Goal: Task Accomplishment & Management: Manage account settings

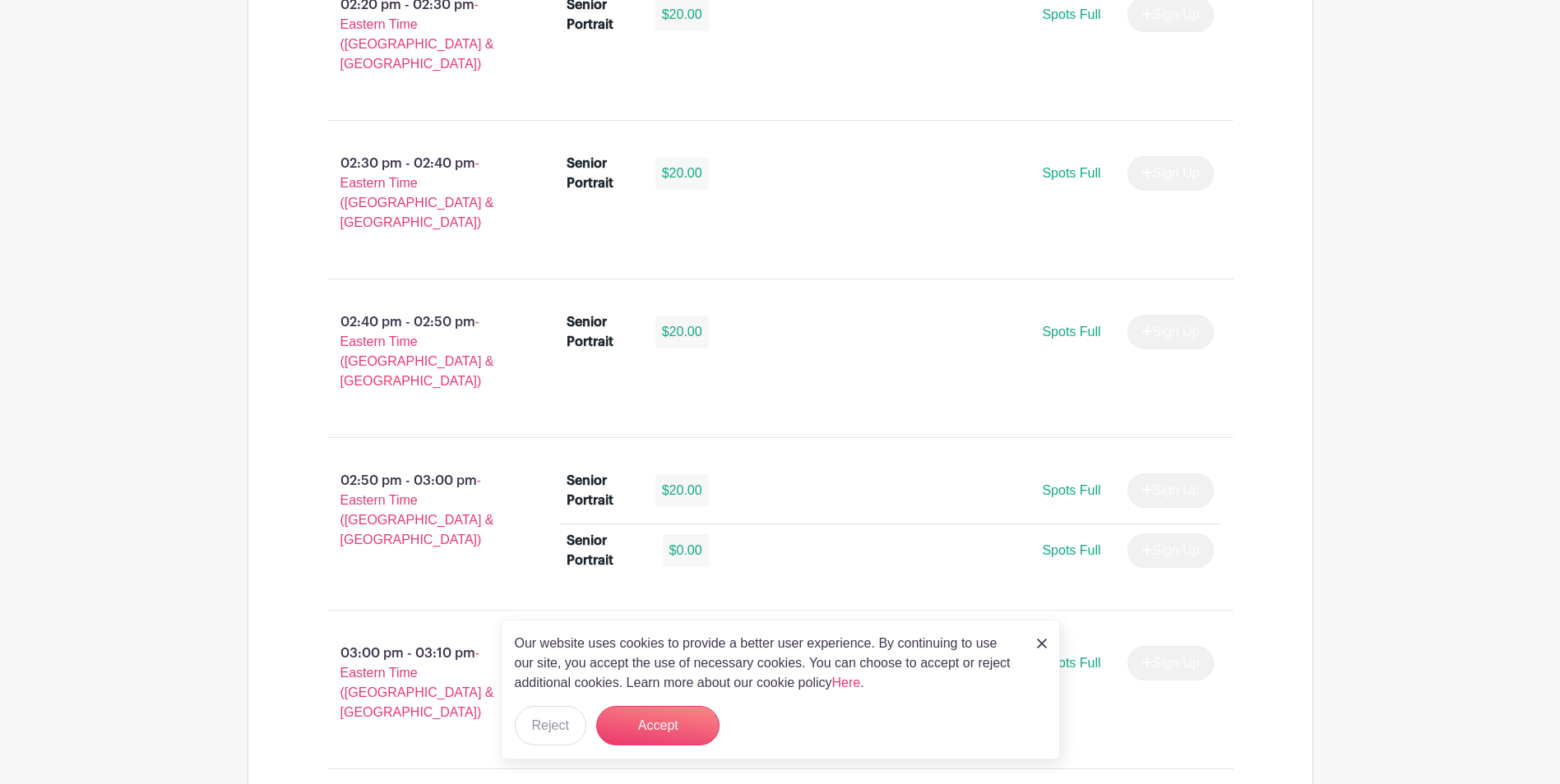
scroll to position [3781, 0]
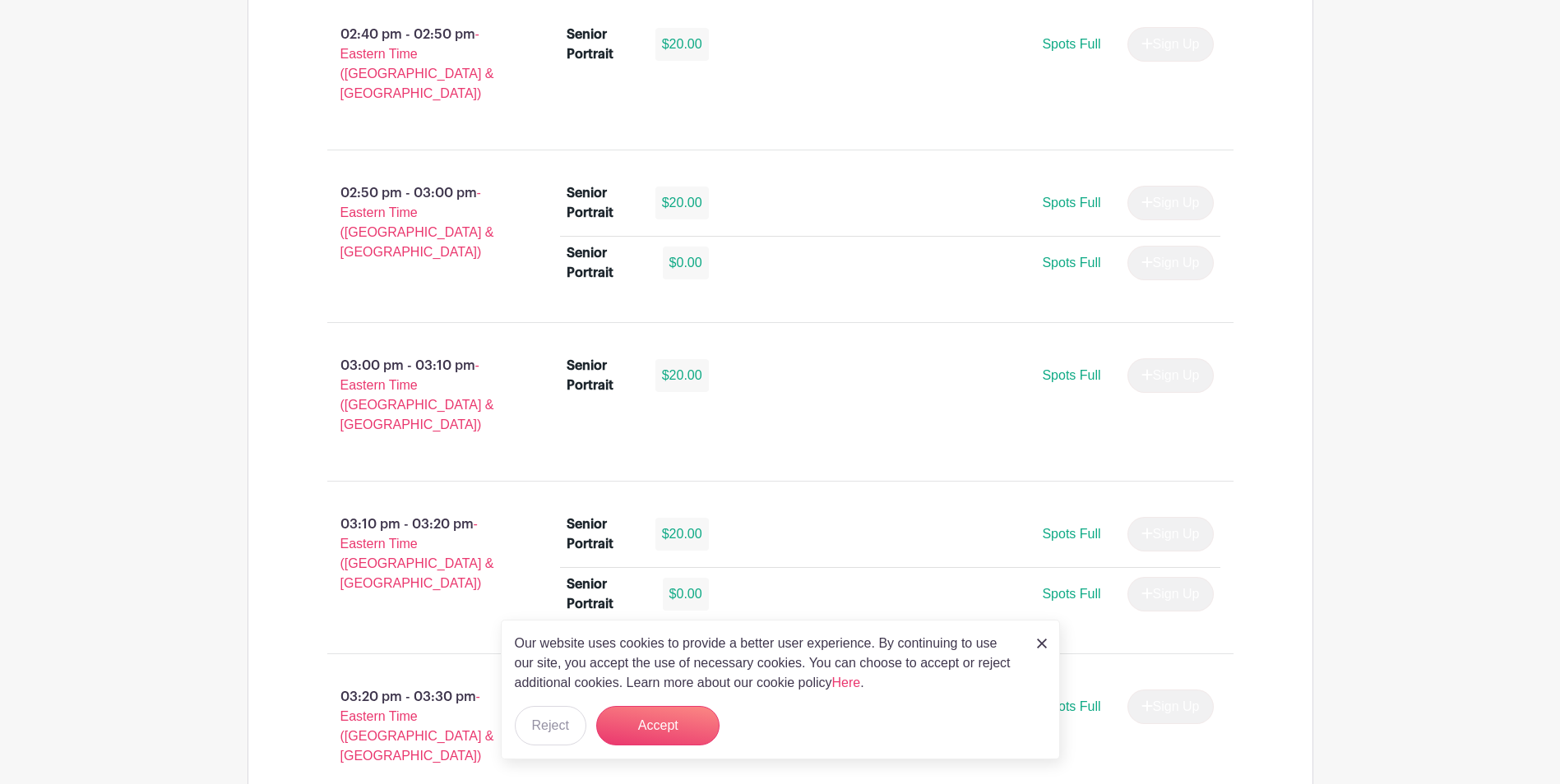
click at [1044, 644] on img at bounding box center [1042, 643] width 10 height 10
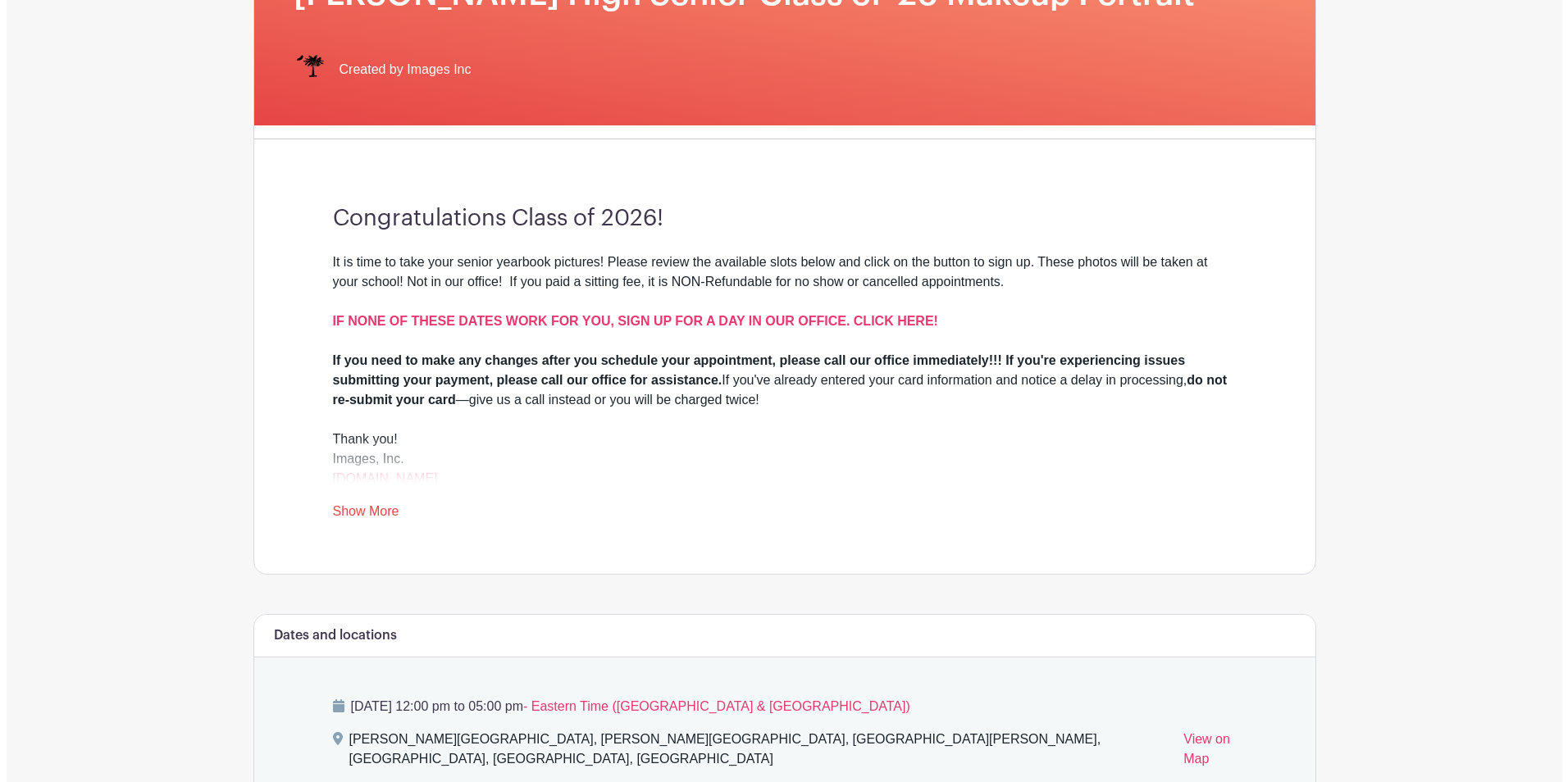
scroll to position [0, 0]
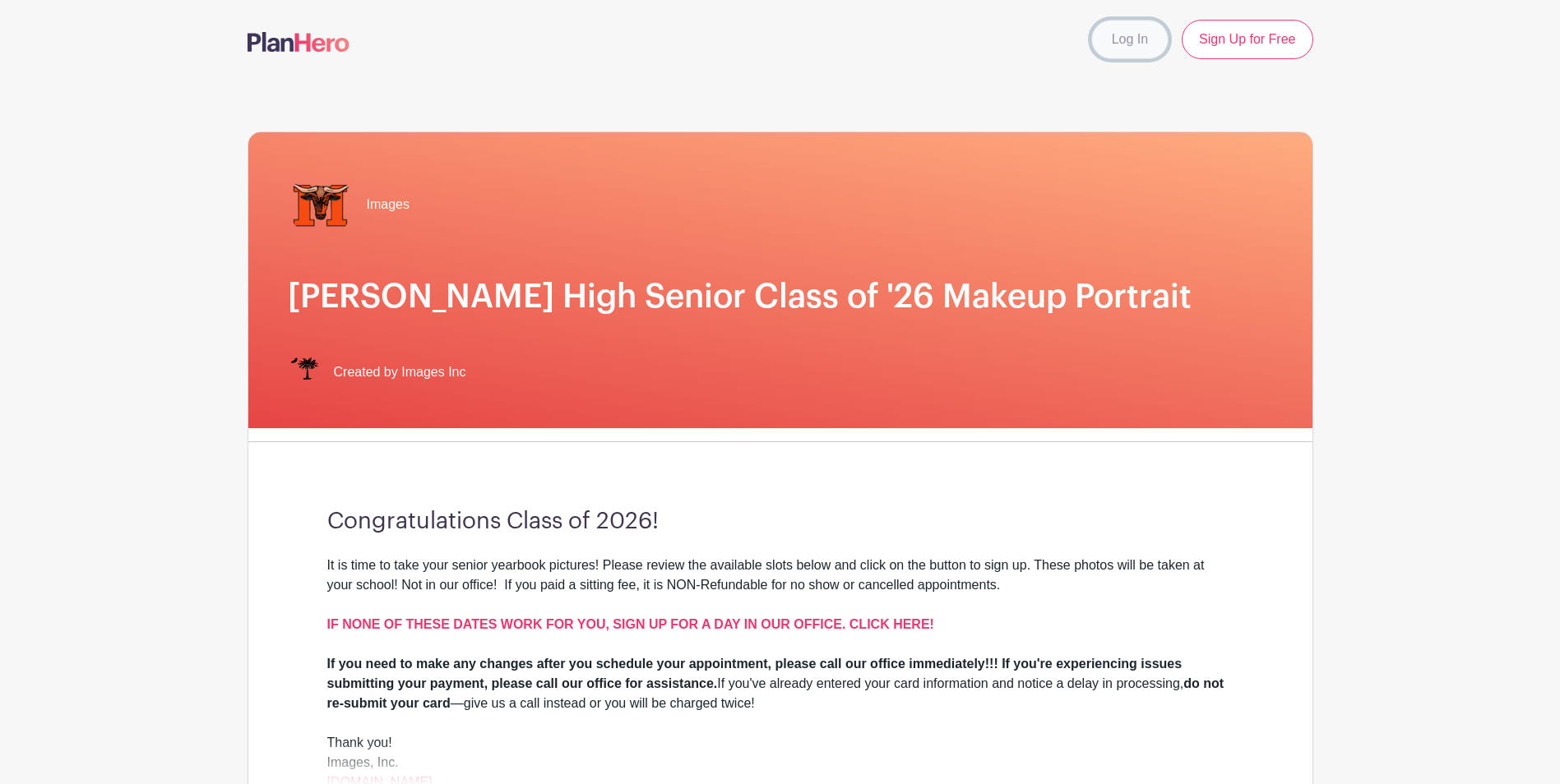
click at [1119, 42] on link "Log In" at bounding box center [1130, 39] width 77 height 39
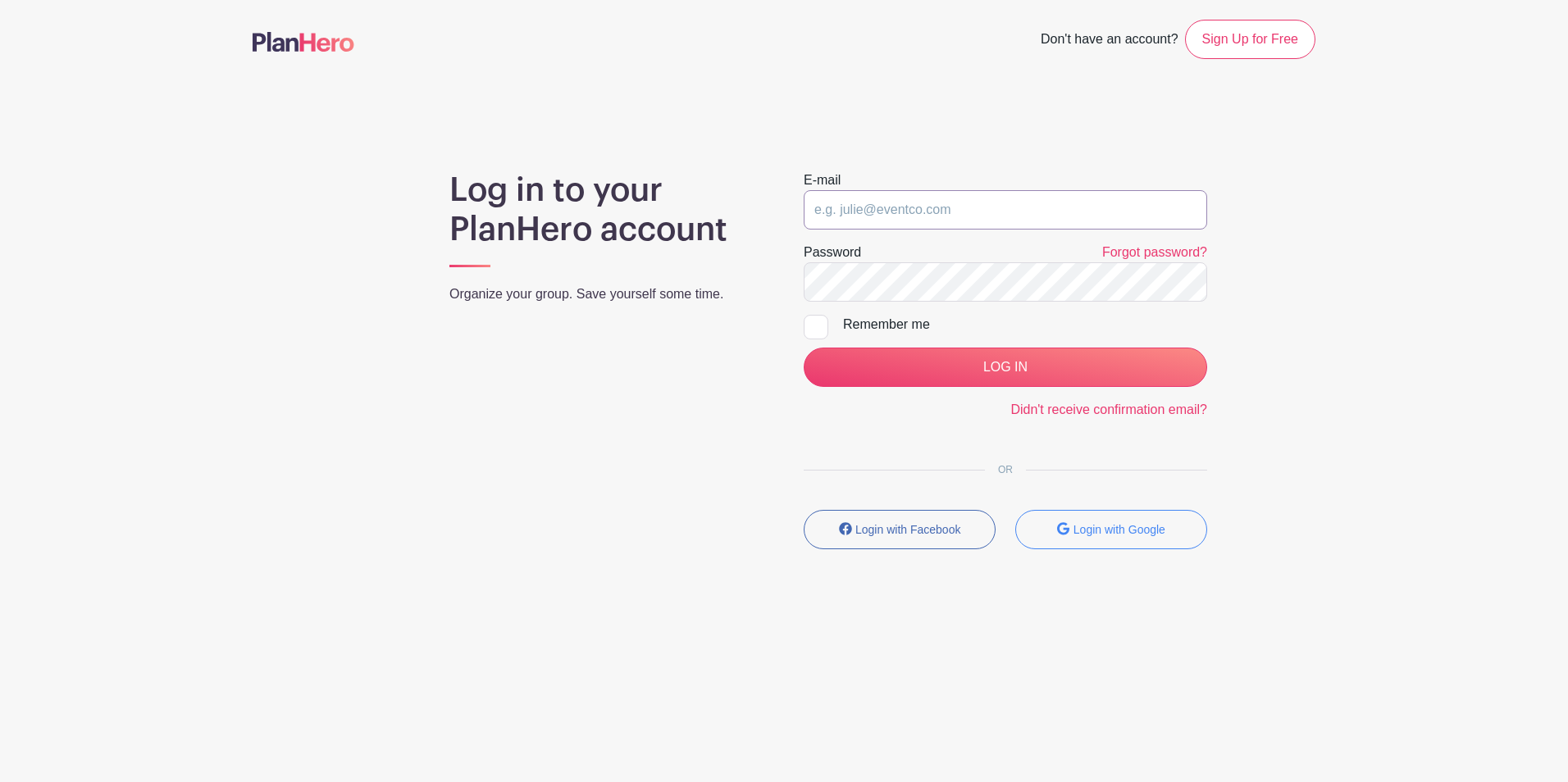
drag, startPoint x: 1060, startPoint y: 215, endPoint x: 724, endPoint y: 194, distance: 336.7
click at [717, 199] on div "Log in to your PlanHero account Organize your group. Save yourself some time. E…" at bounding box center [784, 367] width 1063 height 392
type input "evictorson@hotmail.com"
click at [804, 348] on input "LOG IN" at bounding box center [1005, 367] width 403 height 39
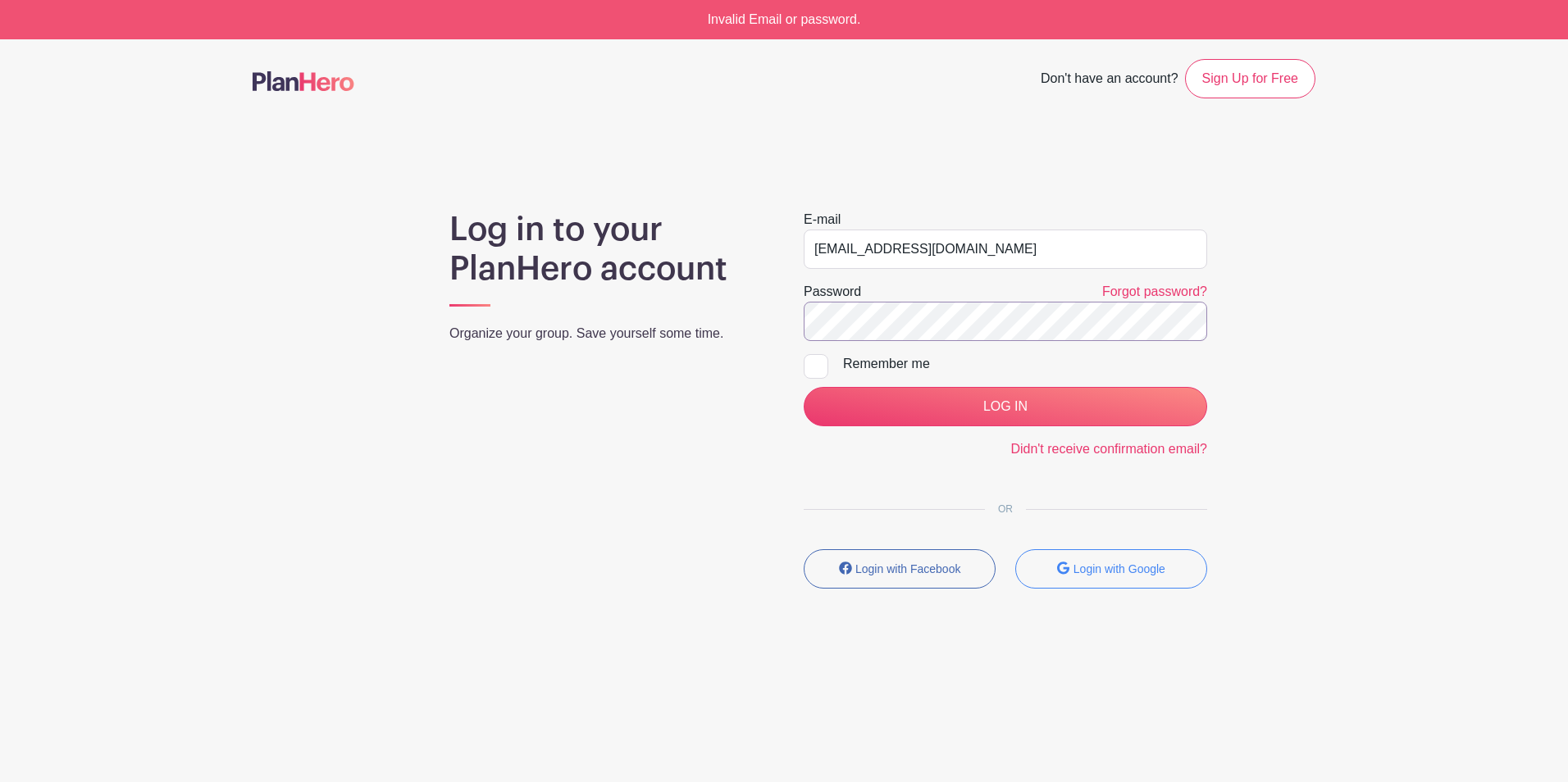
click at [804, 387] on input "LOG IN" at bounding box center [1005, 407] width 403 height 39
click at [1150, 289] on link "Forgot password?" at bounding box center [1154, 292] width 105 height 14
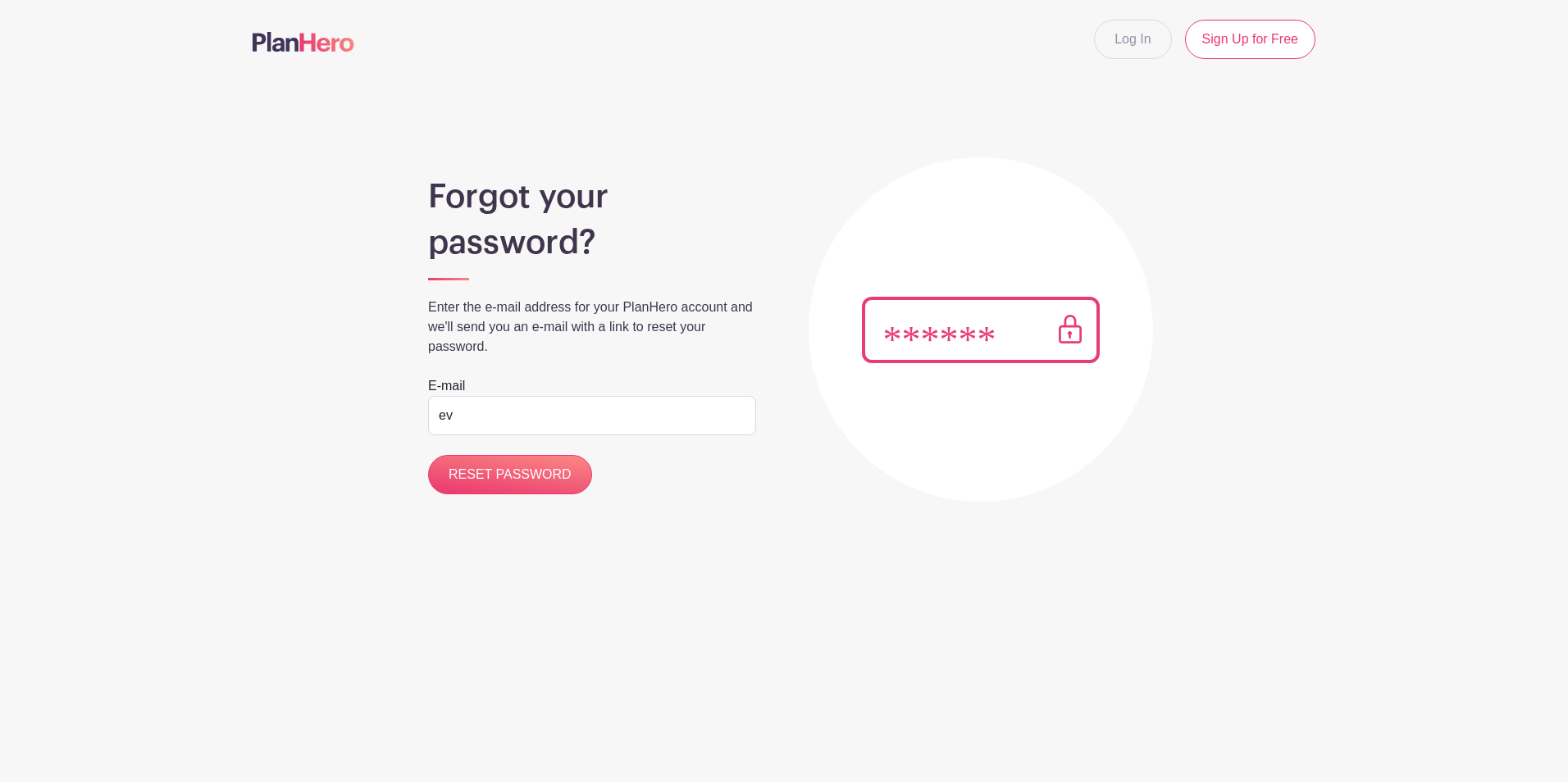
type input "[EMAIL_ADDRESS][DOMAIN_NAME]"
click at [516, 470] on input "RESET PASSWORD" at bounding box center [510, 475] width 164 height 39
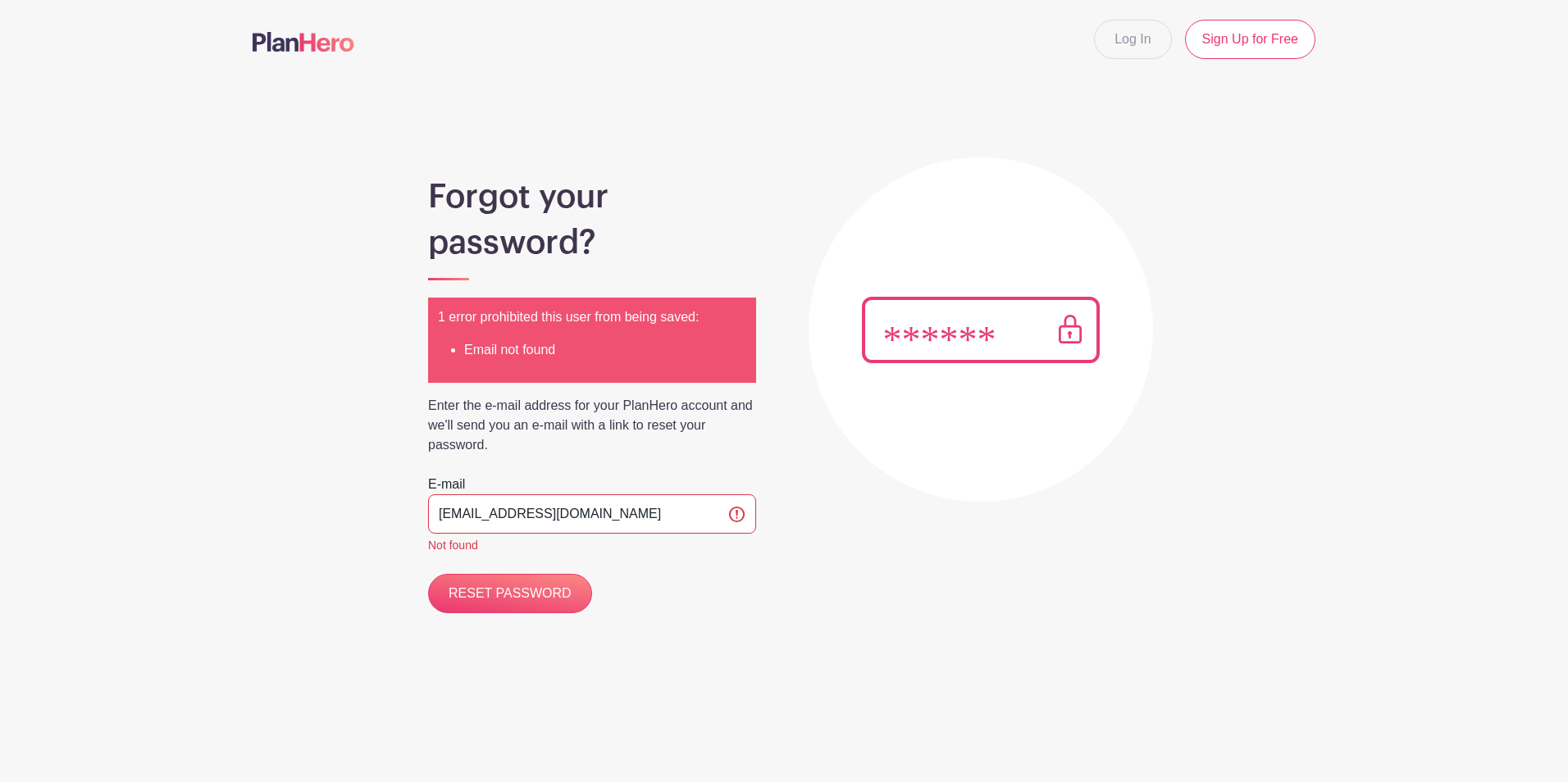
click at [1330, 133] on main "Log In Sign Up for Free Forgot your password? 1 error prohibited this user from…" at bounding box center [784, 358] width 1568 height 715
